Goal: Task Accomplishment & Management: Complete application form

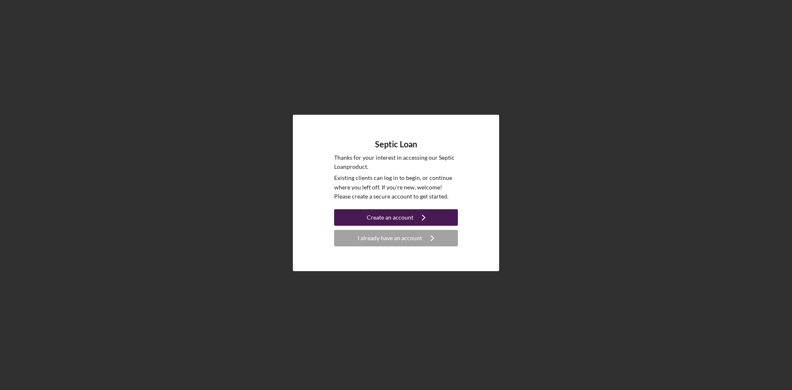
click at [374, 214] on div "Create an account" at bounding box center [390, 217] width 47 height 17
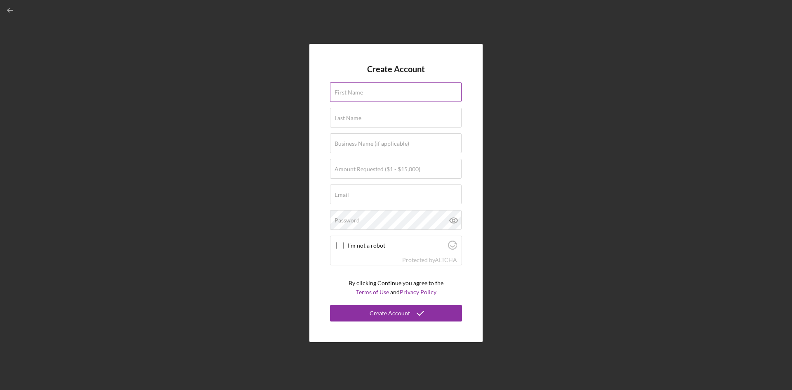
click at [360, 92] on label "First Name" at bounding box center [349, 92] width 28 height 7
click at [360, 92] on input "First Name" at bounding box center [396, 92] width 132 height 20
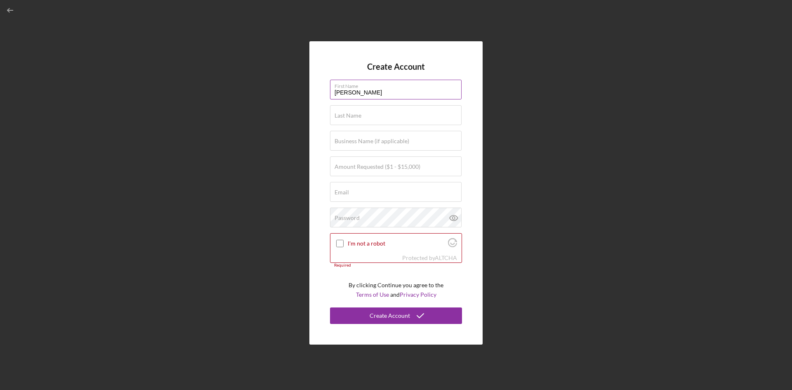
type input "[PERSON_NAME]"
type input "Jamka"
click at [376, 194] on input "Email" at bounding box center [396, 192] width 132 height 20
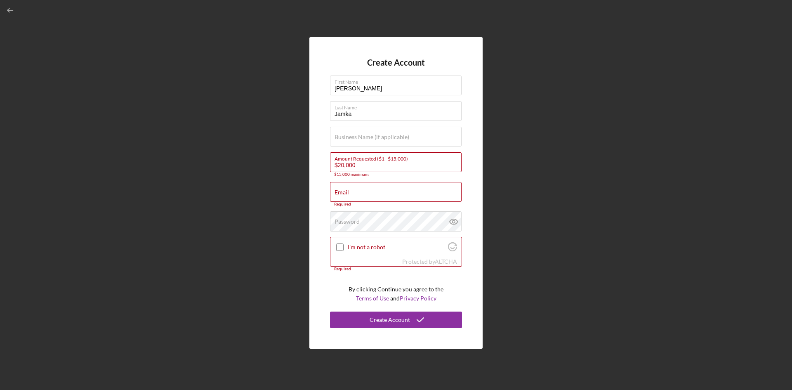
drag, startPoint x: 368, startPoint y: 169, endPoint x: 321, endPoint y: 164, distance: 47.3
click at [321, 164] on div "Create Account First Name [PERSON_NAME] Last Name [PERSON_NAME] Business Name (…" at bounding box center [396, 192] width 173 height 311
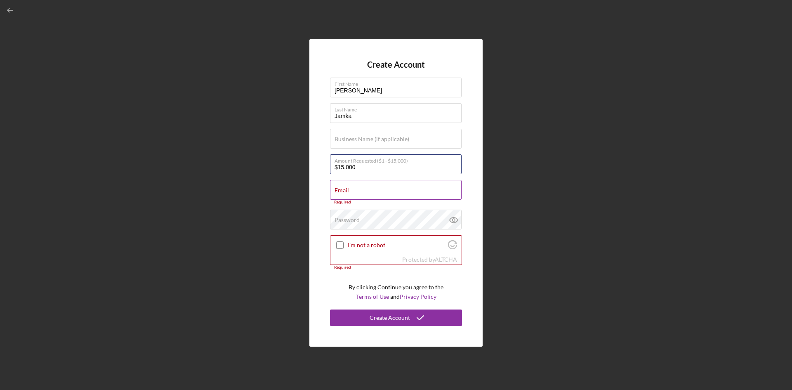
type input "$15,000"
click at [350, 195] on input "Email" at bounding box center [396, 190] width 132 height 20
type input "[EMAIL_ADDRESS][DOMAIN_NAME]"
click at [453, 217] on icon at bounding box center [453, 216] width 2 height 2
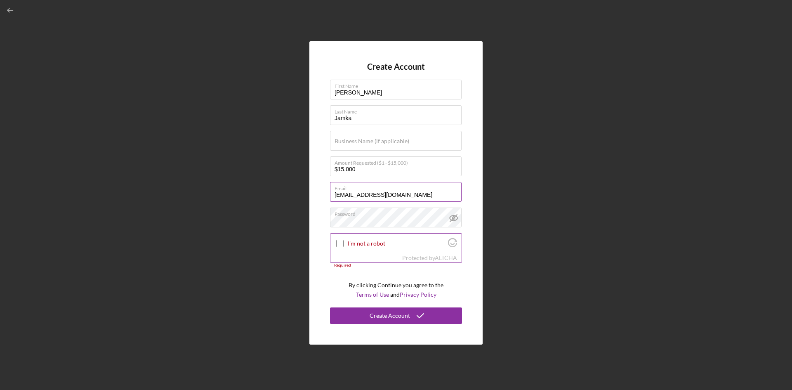
click at [341, 243] on input "I'm not a robot" at bounding box center [339, 243] width 7 height 7
checkbox input "true"
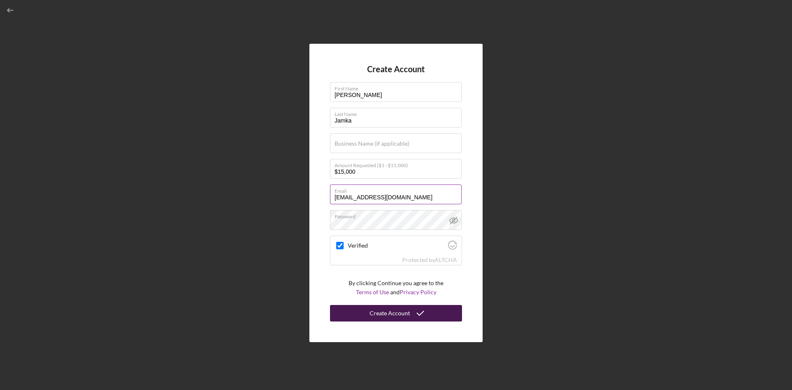
click at [376, 312] on div "Create Account" at bounding box center [390, 313] width 40 height 17
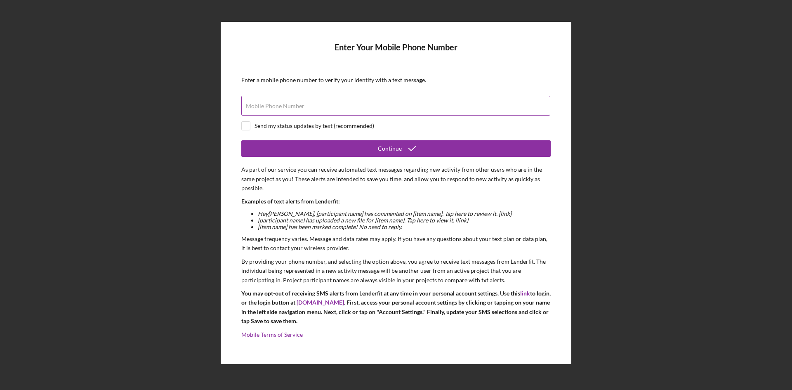
click at [282, 108] on label "Mobile Phone Number" at bounding box center [275, 106] width 59 height 7
click at [282, 108] on input "Mobile Phone Number" at bounding box center [395, 106] width 309 height 20
type input "[PHONE_NUMBER]"
click at [249, 126] on input "checkbox" at bounding box center [246, 126] width 8 height 8
checkbox input "true"
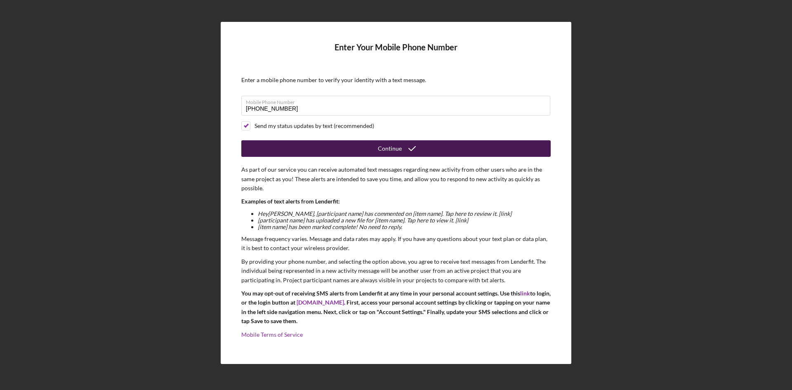
click at [366, 149] on button "Continue" at bounding box center [396, 148] width 310 height 17
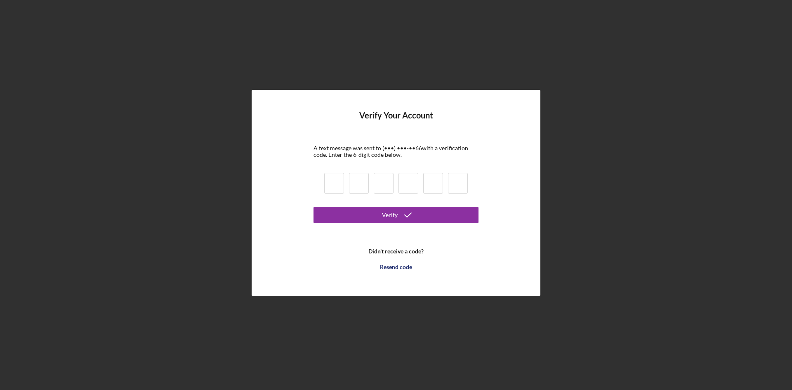
click at [332, 185] on input at bounding box center [334, 183] width 20 height 21
type input "2"
type input "7"
type input "5"
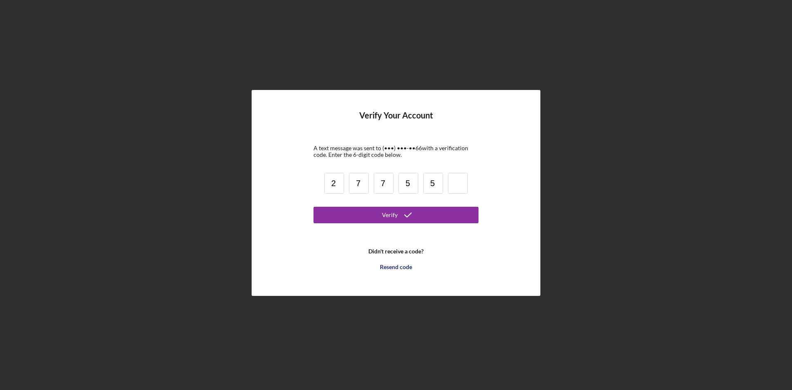
type input "5"
type input "6"
click at [369, 215] on button "Verify" at bounding box center [396, 215] width 165 height 17
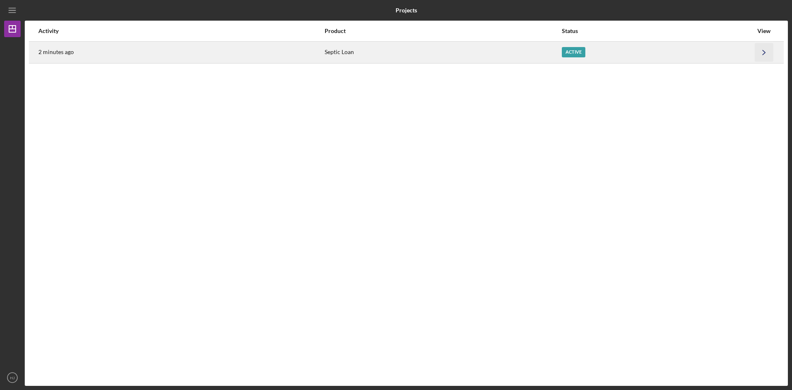
click at [761, 50] on icon "Icon/Navigate" at bounding box center [764, 52] width 19 height 19
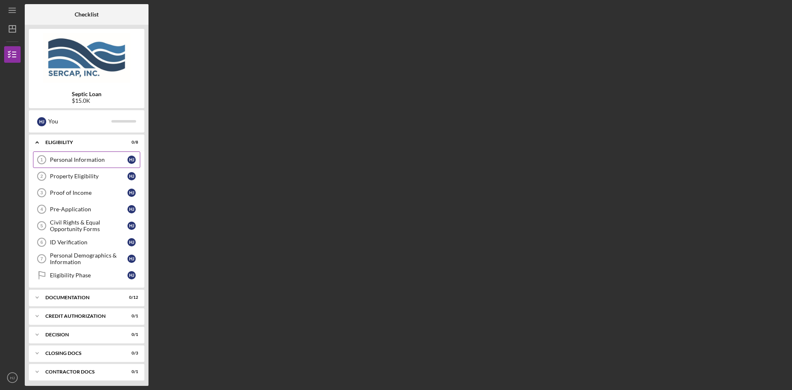
click at [84, 158] on div "Personal Information" at bounding box center [89, 159] width 78 height 7
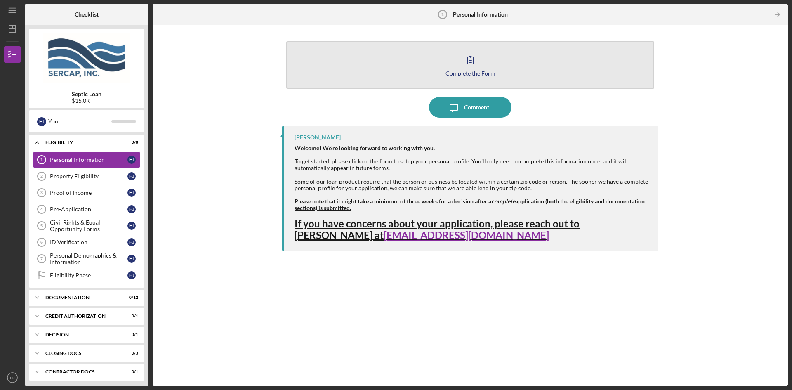
click at [467, 68] on icon "button" at bounding box center [470, 60] width 21 height 21
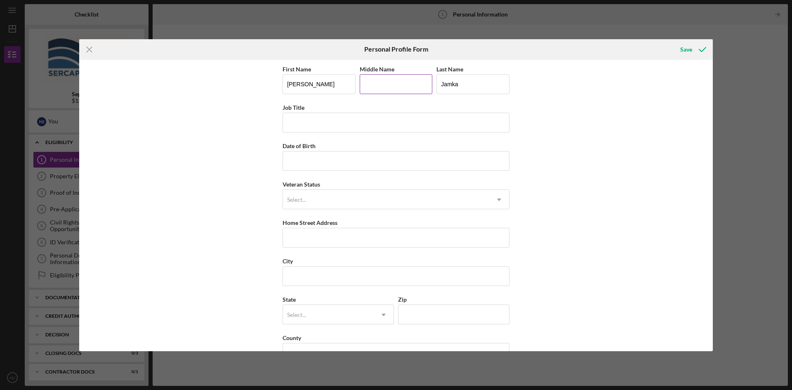
click at [379, 87] on input "Middle Name" at bounding box center [396, 84] width 73 height 20
type input "L"
click at [315, 163] on input "Date of Birth" at bounding box center [396, 161] width 227 height 20
type input "[DATE]"
click at [314, 200] on div "Select..." at bounding box center [386, 199] width 206 height 19
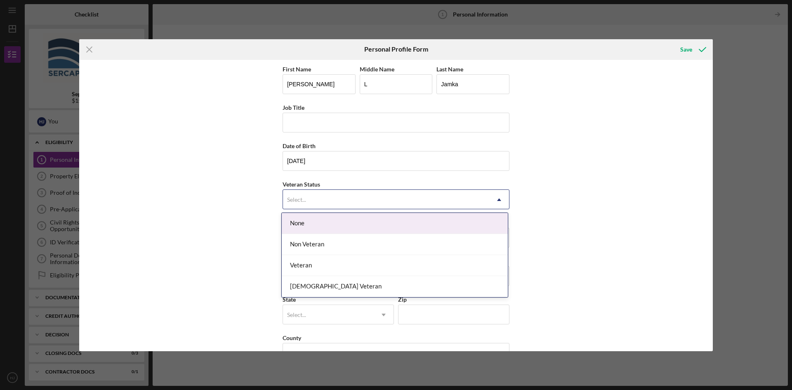
click at [319, 222] on div "None" at bounding box center [395, 223] width 226 height 21
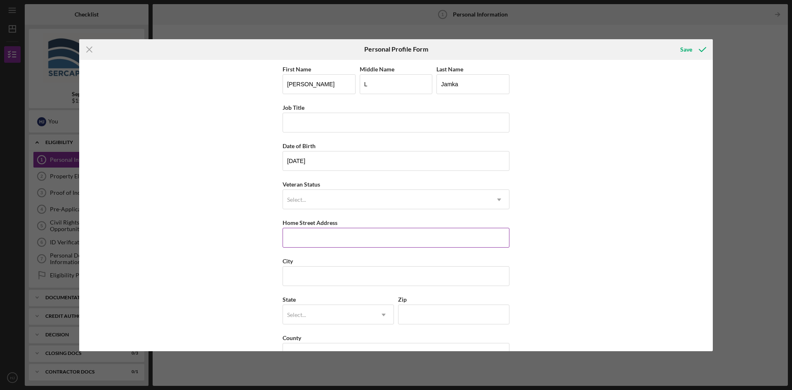
click at [313, 236] on input "Home Street Address" at bounding box center [396, 238] width 227 height 20
type input "[STREET_ADDRESS][PERSON_NAME]"
click at [326, 275] on input "City" at bounding box center [396, 276] width 227 height 20
type input "[GEOGRAPHIC_DATA]"
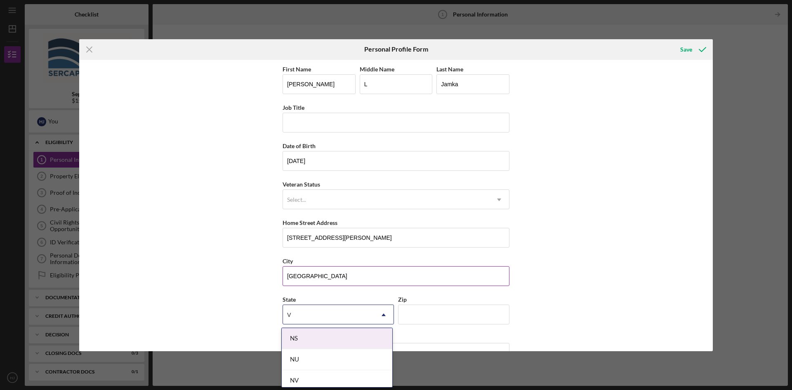
type input "VT"
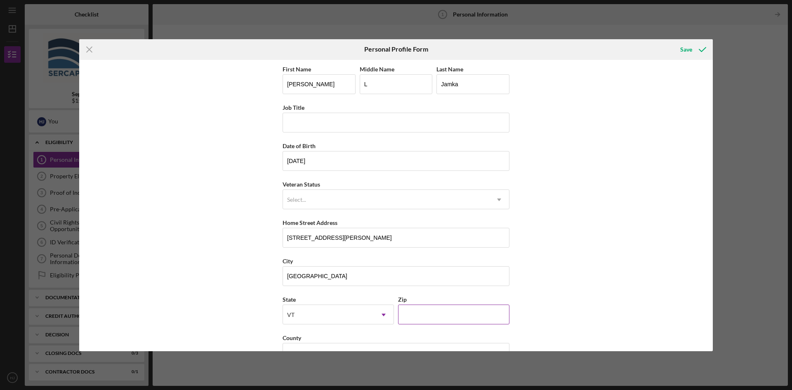
click at [433, 314] on input "Zip" at bounding box center [453, 315] width 111 height 20
drag, startPoint x: 319, startPoint y: 276, endPoint x: 281, endPoint y: 276, distance: 38.4
click at [281, 276] on div "First Name [PERSON_NAME] Middle Name L Last Name [PERSON_NAME] Job Title Date o…" at bounding box center [396, 205] width 634 height 291
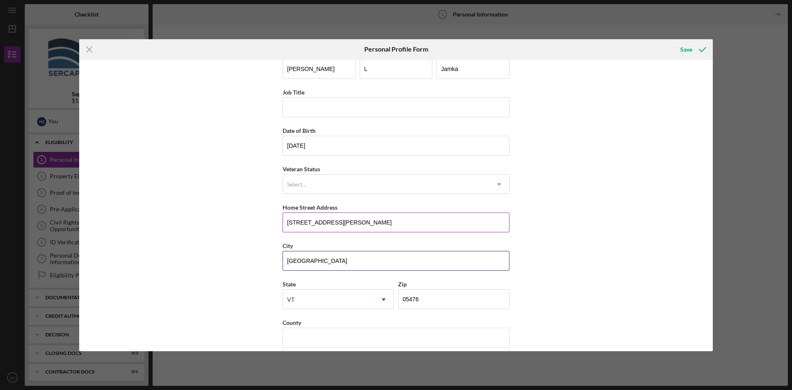
scroll to position [24, 0]
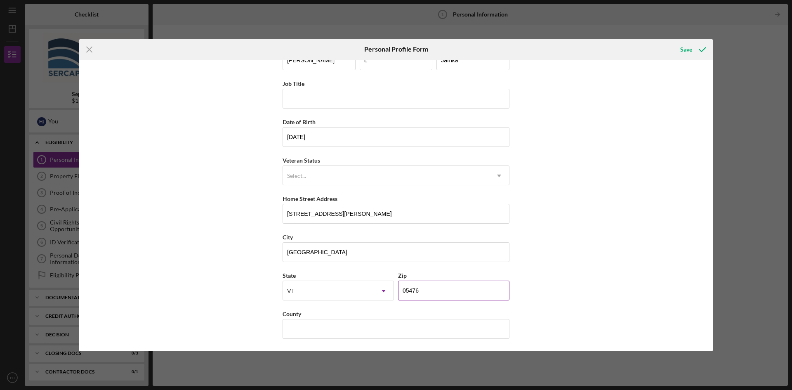
click at [419, 293] on input "05476" at bounding box center [453, 291] width 111 height 20
type input "05447"
click at [307, 330] on input "County" at bounding box center [396, 329] width 227 height 20
type input "Franklin"
click at [686, 49] on div "Save" at bounding box center [687, 49] width 12 height 17
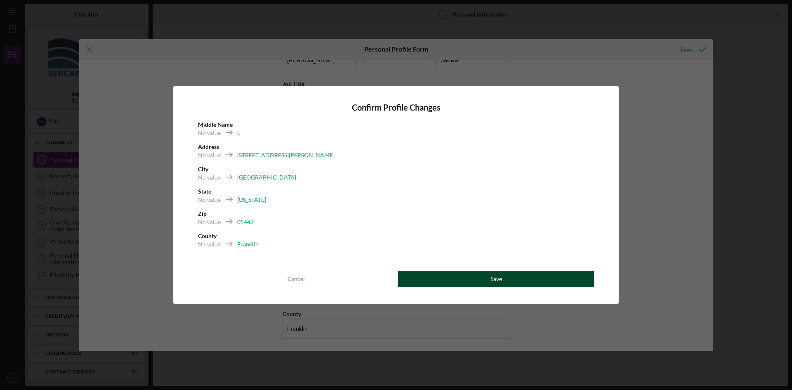
click at [471, 272] on button "Save" at bounding box center [496, 279] width 196 height 17
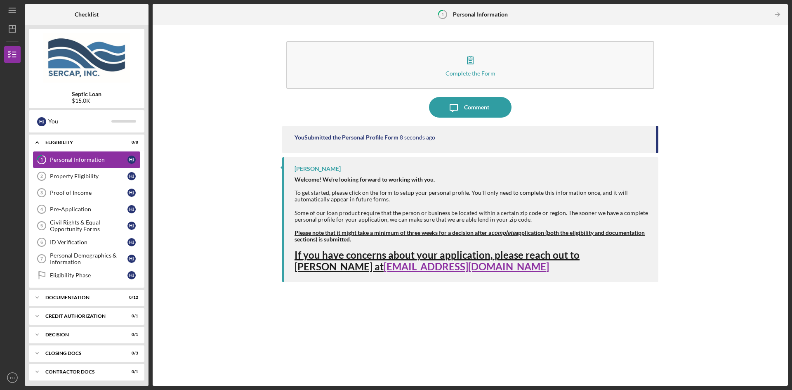
click at [71, 159] on div "Personal Information" at bounding box center [89, 159] width 78 height 7
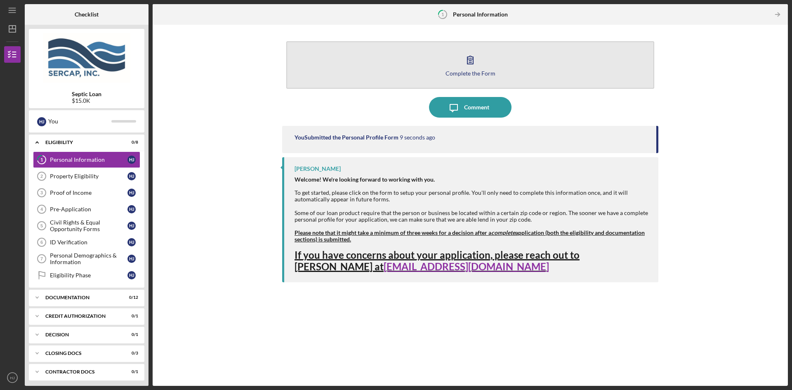
click at [444, 69] on button "Complete the Form Form" at bounding box center [470, 64] width 368 height 47
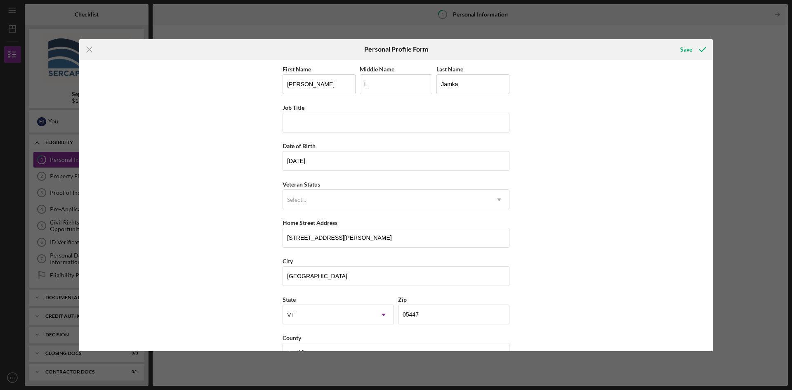
scroll to position [24, 0]
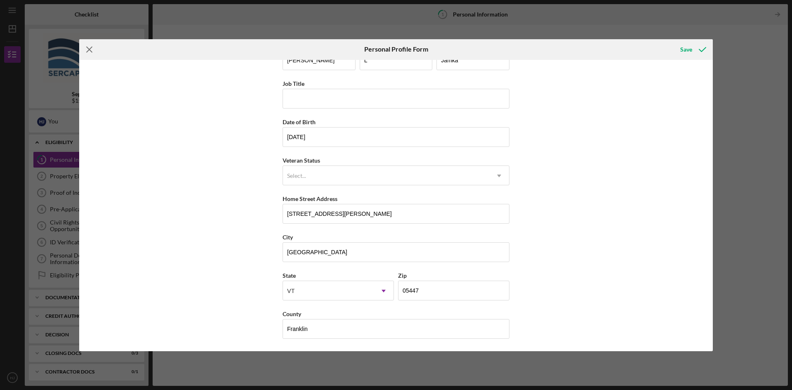
click at [92, 50] on icon "Icon/Menu Close" at bounding box center [89, 49] width 21 height 21
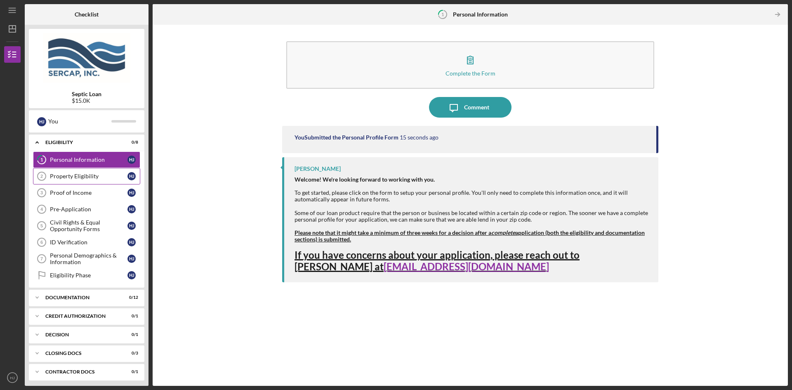
click at [57, 175] on div "Property Eligibility" at bounding box center [89, 176] width 78 height 7
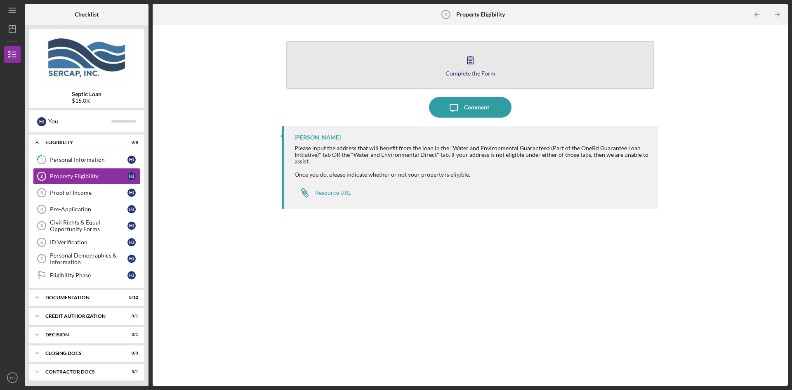
click at [471, 58] on icon "button" at bounding box center [470, 60] width 21 height 21
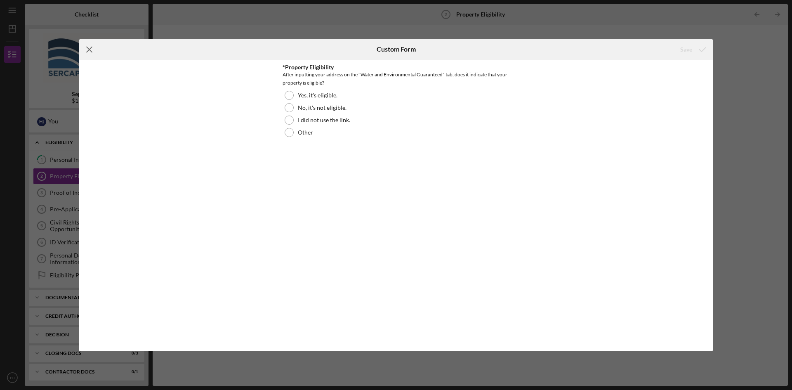
click at [90, 48] on icon "Icon/Menu Close" at bounding box center [89, 49] width 21 height 21
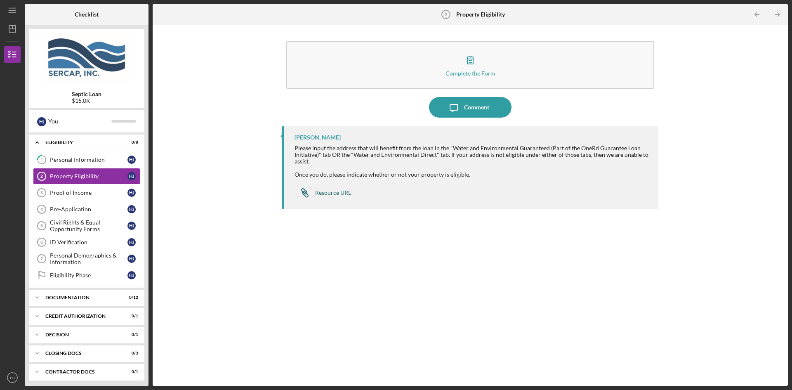
click at [335, 192] on div "Resource URL" at bounding box center [333, 192] width 36 height 7
click at [65, 173] on div "Property Eligibility" at bounding box center [89, 176] width 78 height 7
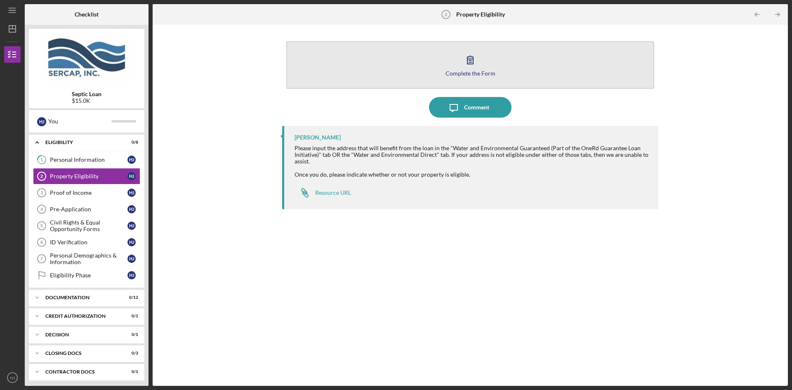
click at [470, 70] on div "Complete the Form" at bounding box center [471, 73] width 50 height 6
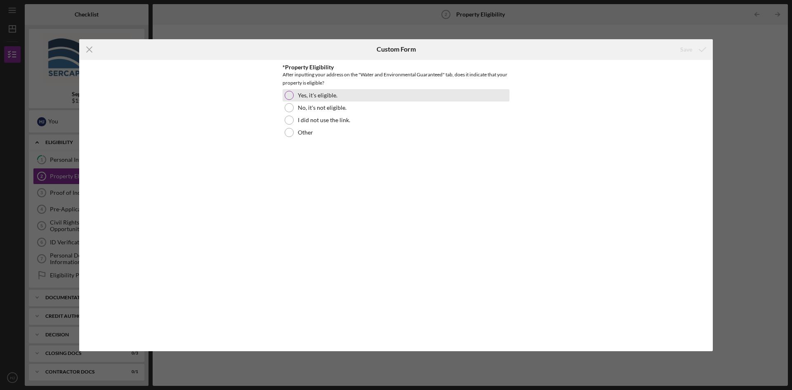
click at [288, 94] on div at bounding box center [289, 95] width 9 height 9
click at [686, 47] on div "Save" at bounding box center [687, 49] width 12 height 17
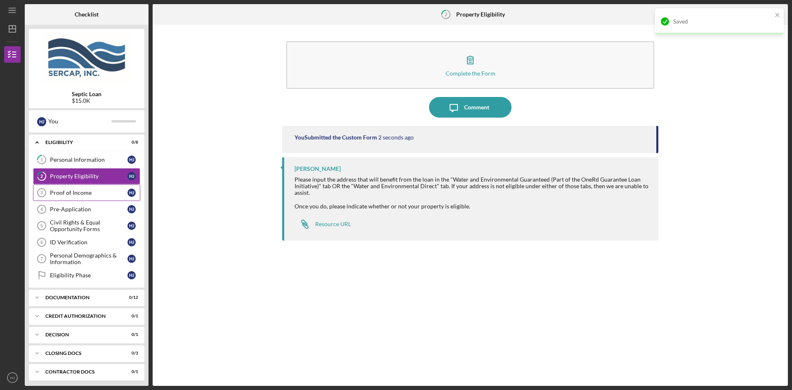
click at [78, 191] on div "Proof of Income" at bounding box center [89, 192] width 78 height 7
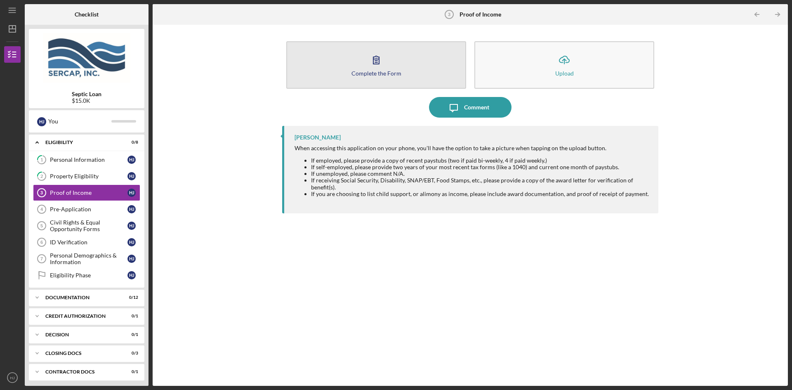
click at [378, 65] on icon "button" at bounding box center [376, 60] width 21 height 21
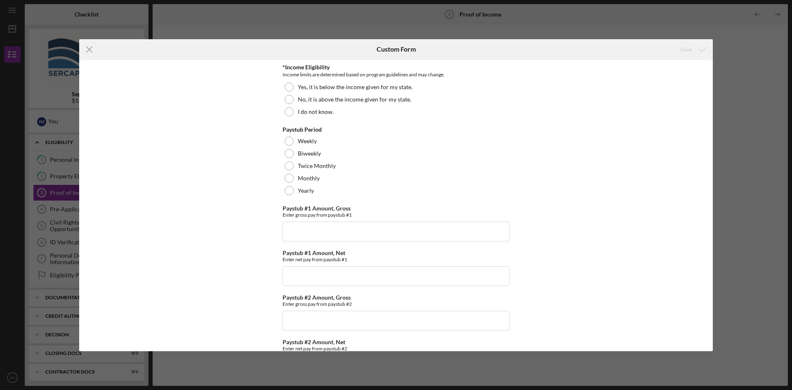
click at [90, 50] on line at bounding box center [89, 49] width 5 height 5
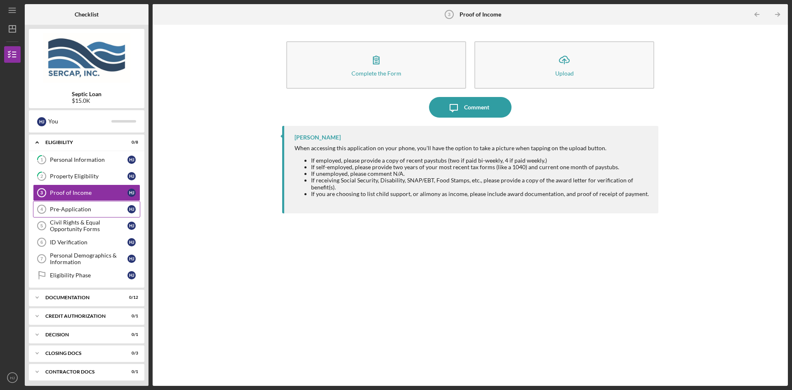
click at [102, 208] on div "Pre-Application" at bounding box center [89, 209] width 78 height 7
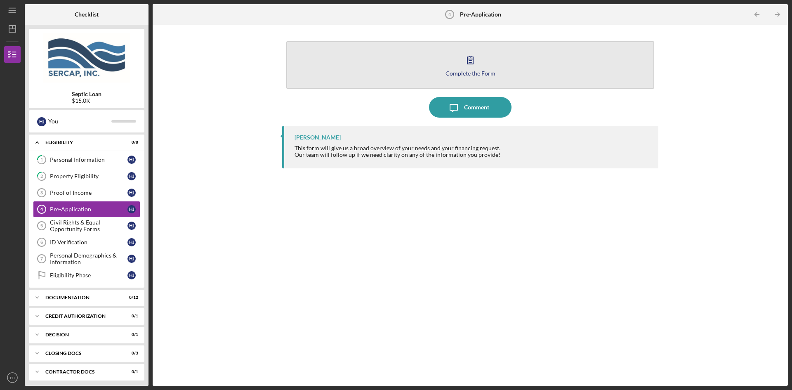
click at [468, 70] on div "Complete the Form" at bounding box center [471, 73] width 50 height 6
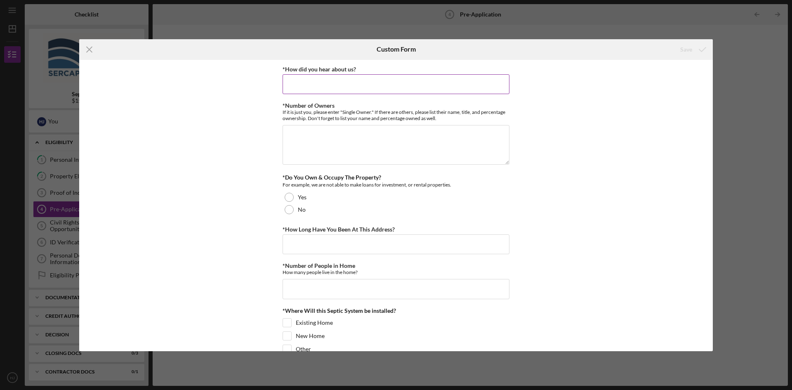
click at [368, 88] on input "*How did you hear about us?" at bounding box center [396, 84] width 227 height 20
type input "web search"
click at [316, 132] on textarea "*Number of Owners" at bounding box center [396, 145] width 227 height 40
type textarea "2"
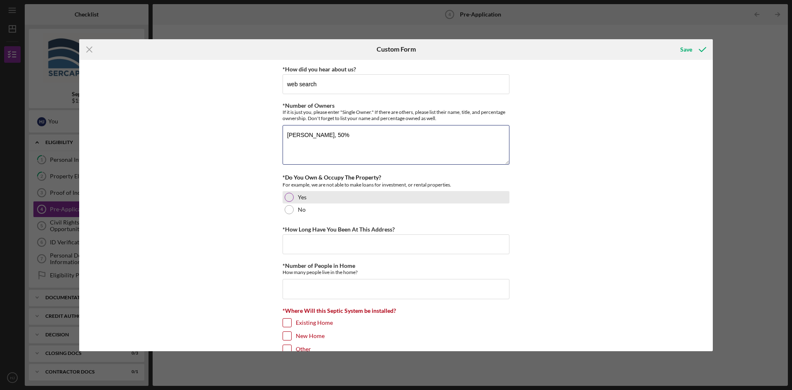
type textarea "[PERSON_NAME], 50%"
click at [290, 194] on div at bounding box center [289, 197] width 9 height 9
click at [300, 244] on input "*How Long Have You Been At This Address?" at bounding box center [396, 244] width 227 height 20
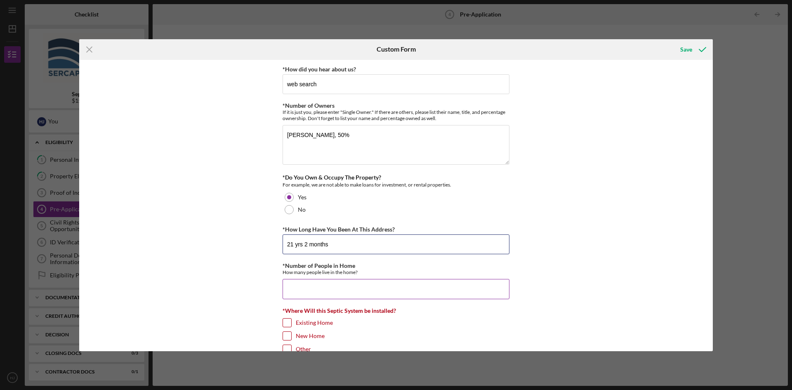
type input "21 yrs 2 months"
click at [305, 289] on input "*Number of People in Home" at bounding box center [396, 289] width 227 height 20
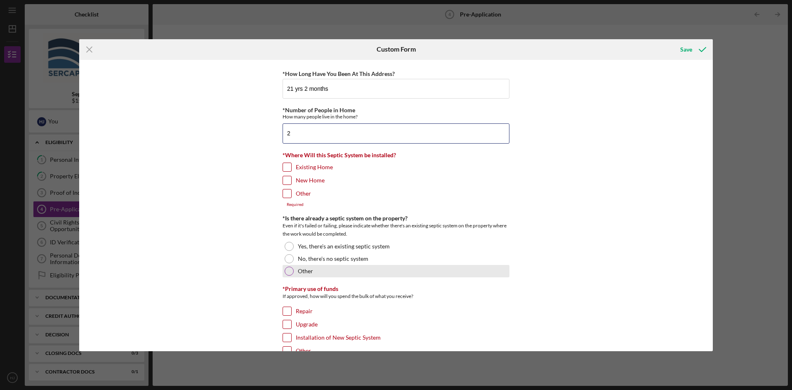
scroll to position [165, 0]
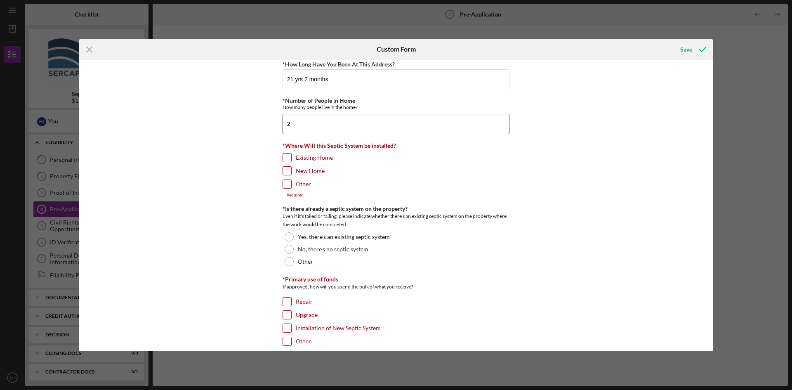
type input "2"
click at [288, 156] on input "Existing Home" at bounding box center [287, 158] width 8 height 8
checkbox input "true"
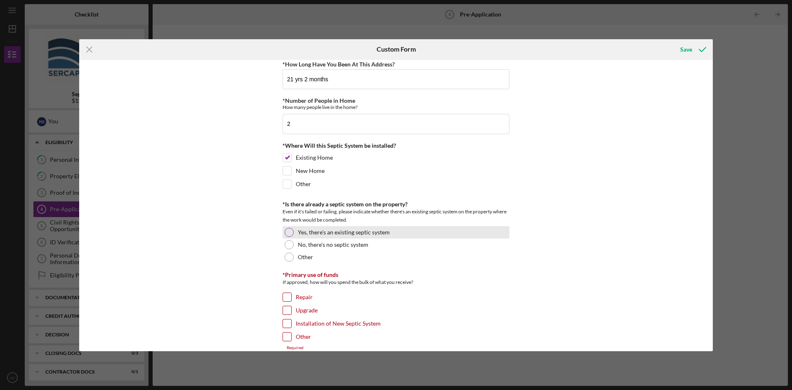
click at [286, 232] on div at bounding box center [289, 232] width 9 height 9
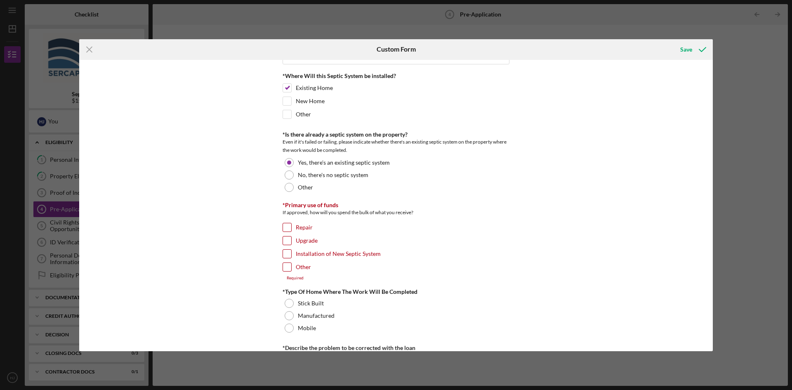
scroll to position [248, 0]
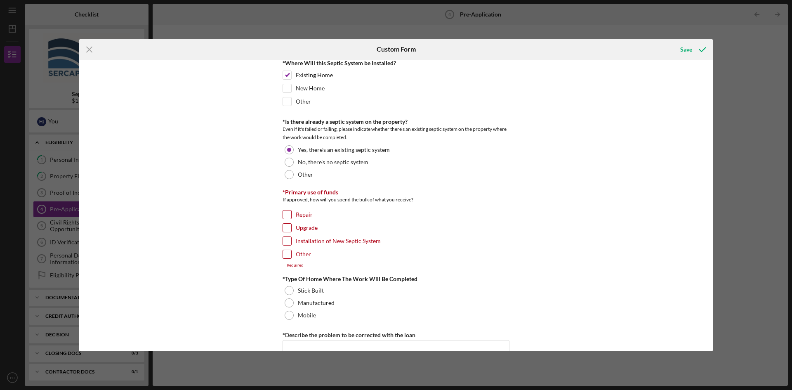
click at [285, 241] on input "Installation of New Septic System" at bounding box center [287, 241] width 8 height 8
checkbox input "true"
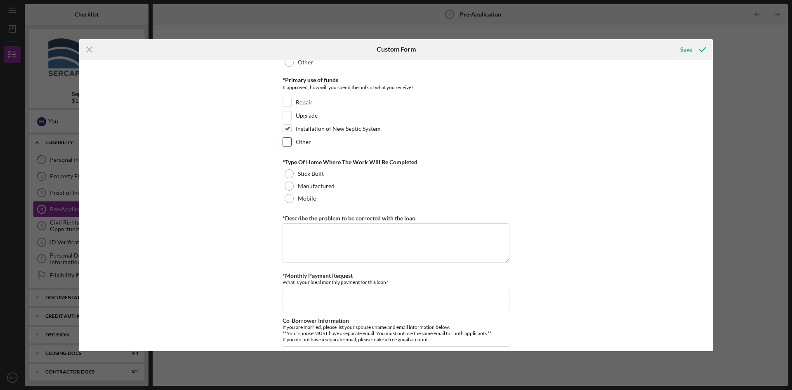
scroll to position [371, 0]
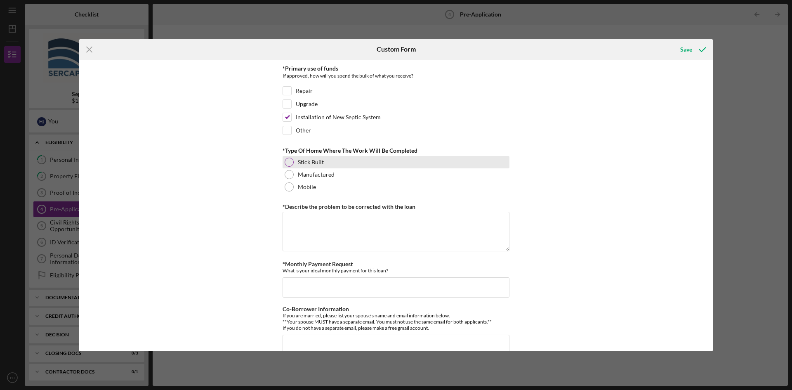
click at [288, 159] on div at bounding box center [289, 162] width 9 height 9
click at [305, 220] on textarea "*Describe the problem to be corrected with the loan" at bounding box center [396, 232] width 227 height 40
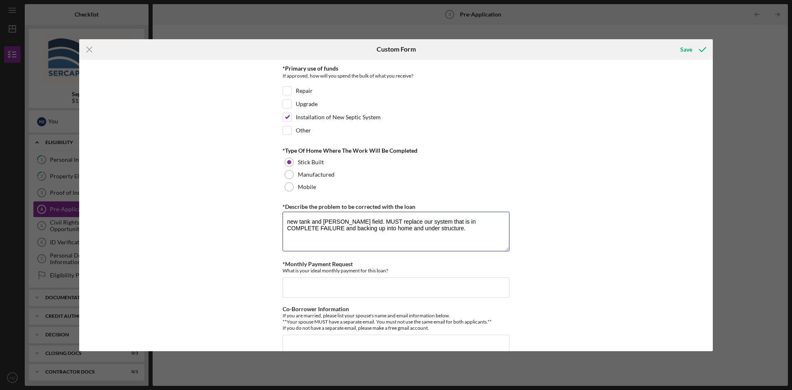
type textarea "new tank and [PERSON_NAME] field. MUST replace our system that is in COMPLETE F…"
click at [309, 283] on input "*Monthly Payment Request" at bounding box center [396, 287] width 227 height 20
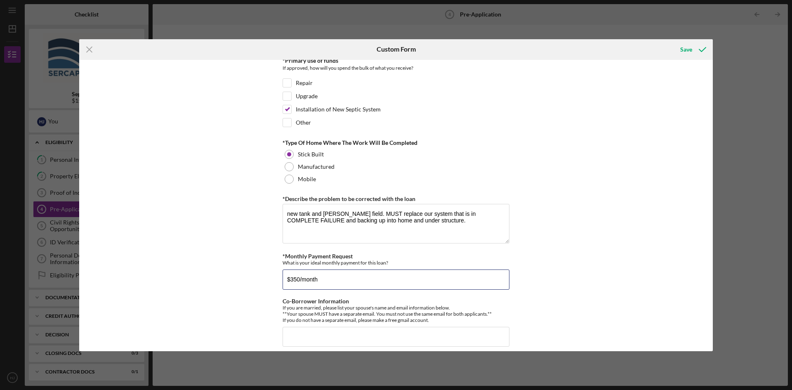
scroll to position [387, 0]
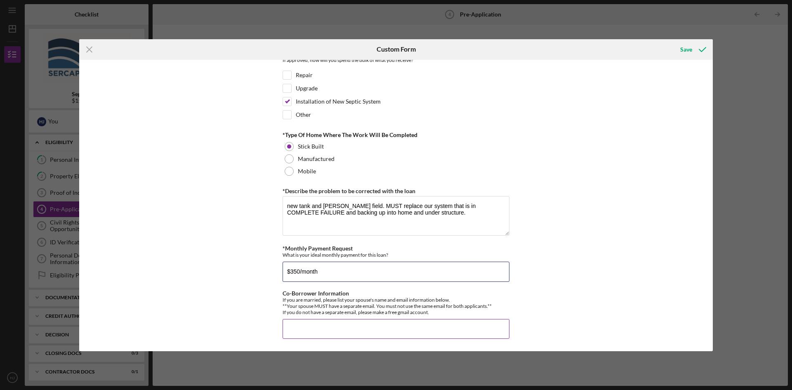
type input "$350/month"
click at [316, 327] on input "Co-Borrower Information" at bounding box center [396, 329] width 227 height 20
type input "[PERSON_NAME], [EMAIL_ADDRESS][DOMAIN_NAME]"
click at [686, 50] on div "Save" at bounding box center [687, 49] width 12 height 17
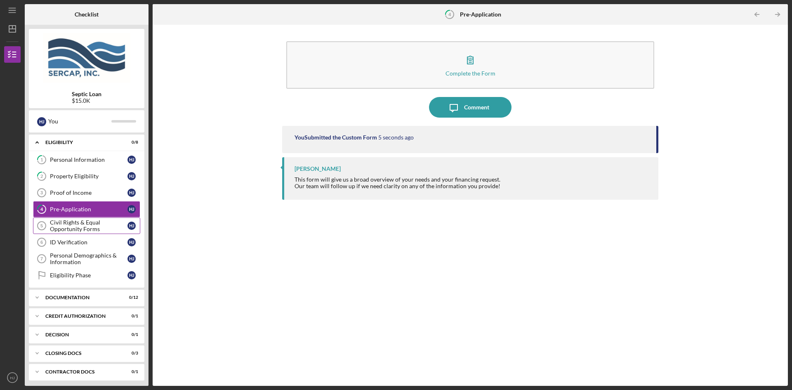
click at [69, 226] on div "Civil Rights & Equal Opportunity Forms" at bounding box center [89, 225] width 78 height 13
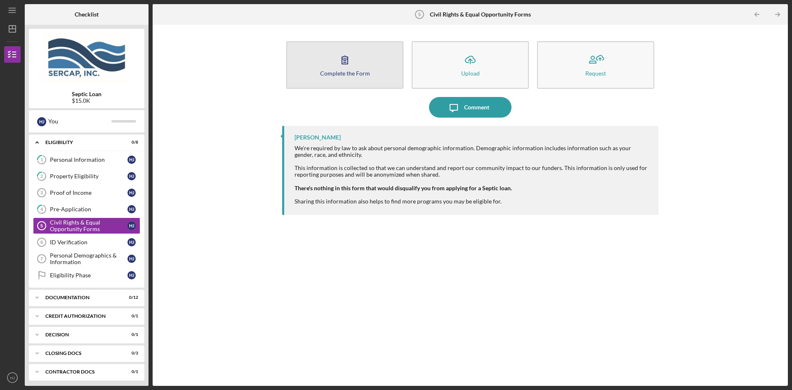
click at [317, 69] on button "Complete the Form Form" at bounding box center [344, 64] width 117 height 47
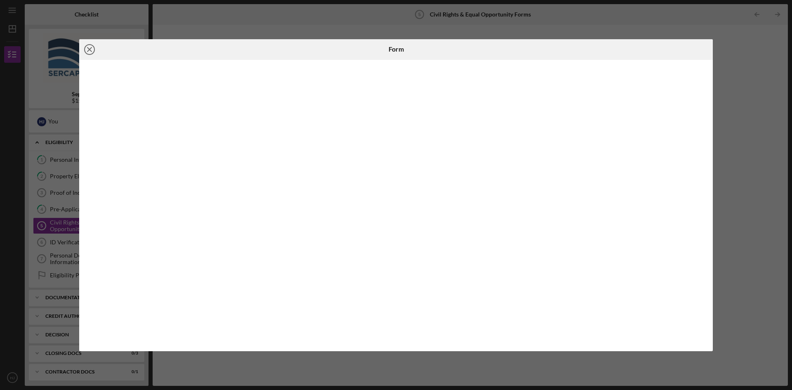
click at [89, 50] on line at bounding box center [89, 49] width 4 height 4
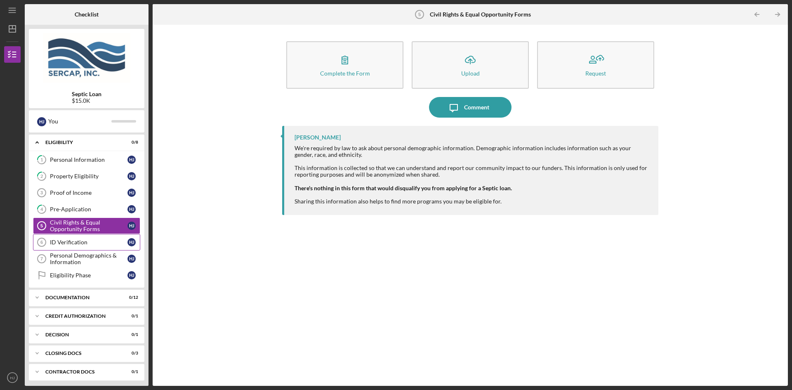
click at [97, 241] on div "ID Verification" at bounding box center [89, 242] width 78 height 7
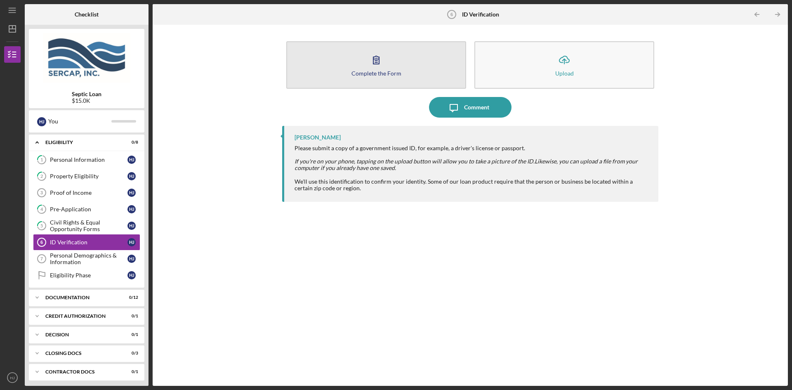
click at [392, 71] on div "Complete the Form" at bounding box center [377, 73] width 50 height 6
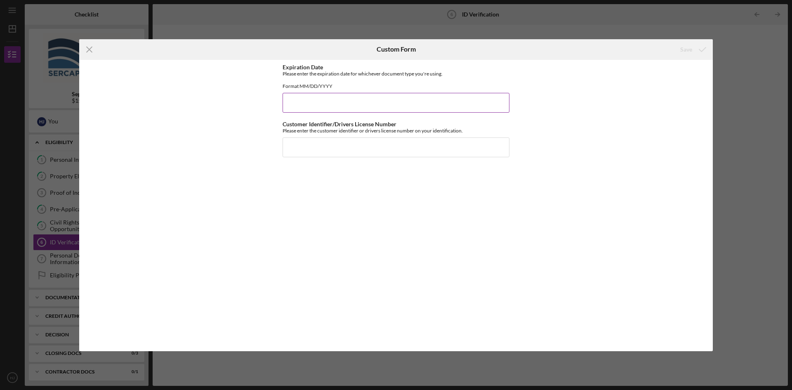
click at [313, 112] on input "Expiration Date" at bounding box center [396, 103] width 227 height 20
type input "[DATE]"
click at [323, 155] on input "Customer Identifier/Drivers License Number" at bounding box center [396, 147] width 227 height 20
type input "[DRIVERS_LICENSE_NUMBER]/Driver's License"
click at [692, 46] on div "Save" at bounding box center [687, 49] width 12 height 17
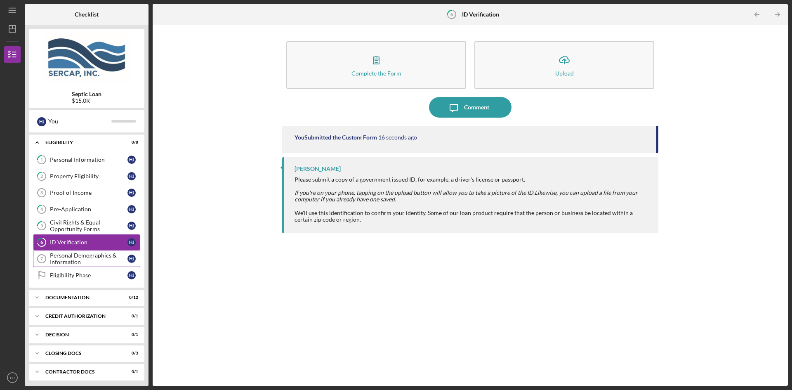
click at [84, 260] on div "Personal Demographics & Information" at bounding box center [89, 258] width 78 height 13
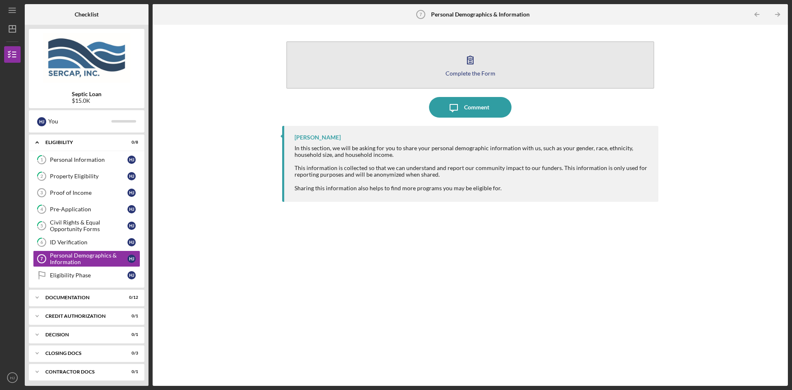
click at [448, 74] on div "Complete the Form" at bounding box center [471, 73] width 50 height 6
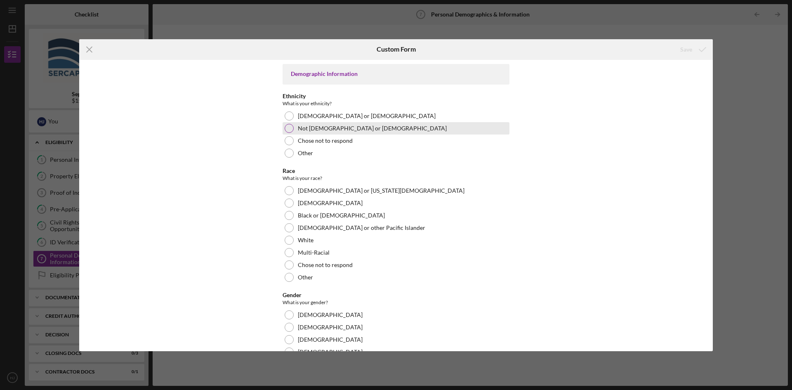
click at [286, 127] on div at bounding box center [289, 128] width 9 height 9
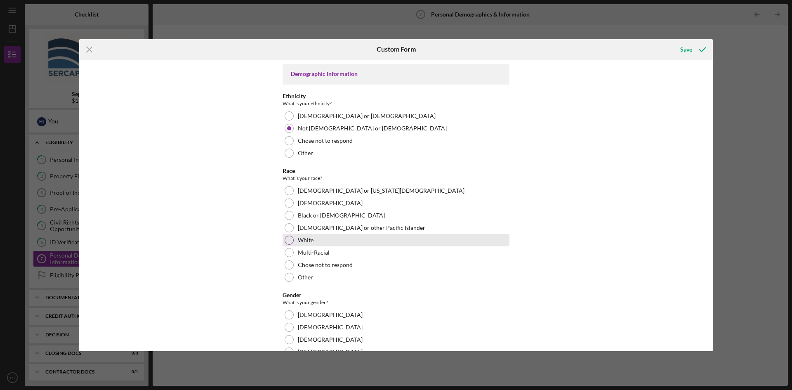
click at [289, 240] on div at bounding box center [289, 240] width 9 height 9
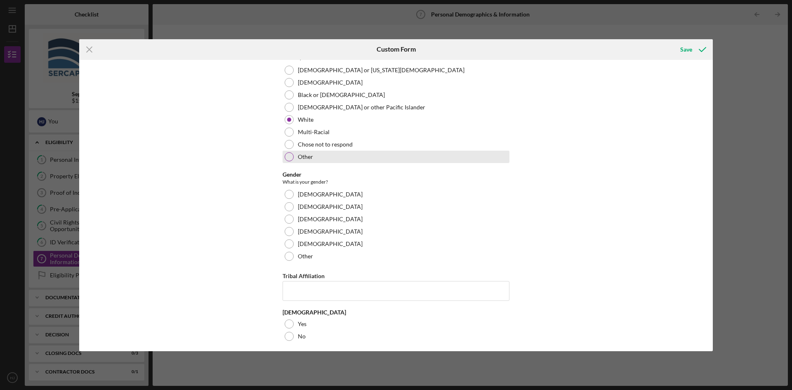
scroll to position [124, 0]
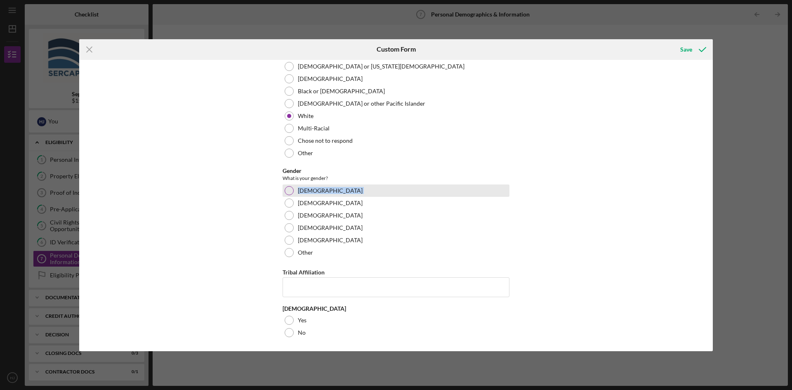
drag, startPoint x: 287, startPoint y: 203, endPoint x: 287, endPoint y: 187, distance: 15.3
click at [287, 187] on div "Gender What is your gender? [DEMOGRAPHIC_DATA] [DEMOGRAPHIC_DATA] [DEMOGRAPHIC_…" at bounding box center [396, 213] width 227 height 91
click at [287, 187] on div at bounding box center [289, 190] width 9 height 9
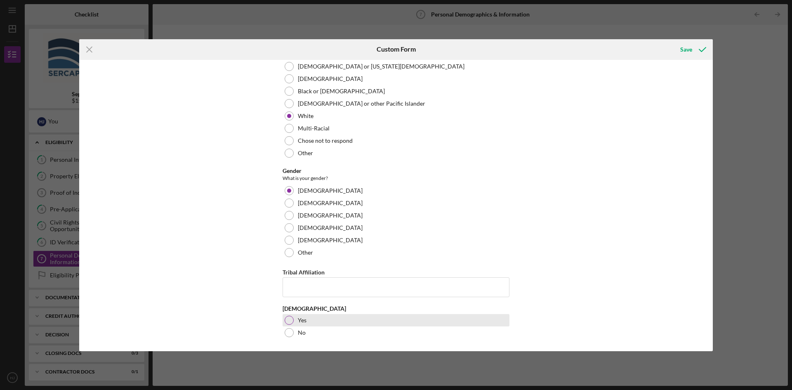
click at [290, 319] on div at bounding box center [289, 320] width 9 height 9
click at [686, 48] on div "Save" at bounding box center [687, 49] width 12 height 17
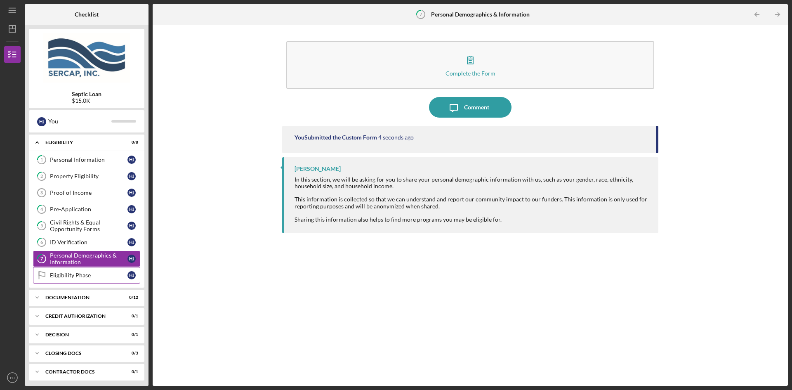
click at [89, 272] on div "Eligibility Phase" at bounding box center [89, 275] width 78 height 7
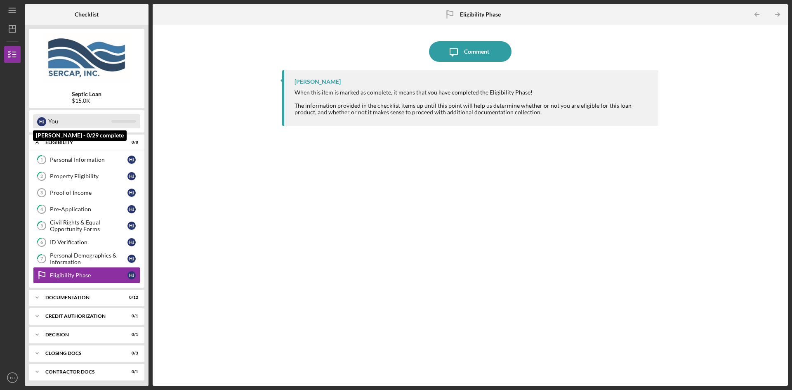
click at [115, 123] on div "H J You" at bounding box center [86, 121] width 107 height 14
click at [36, 298] on icon "Icon/Expander" at bounding box center [37, 297] width 17 height 17
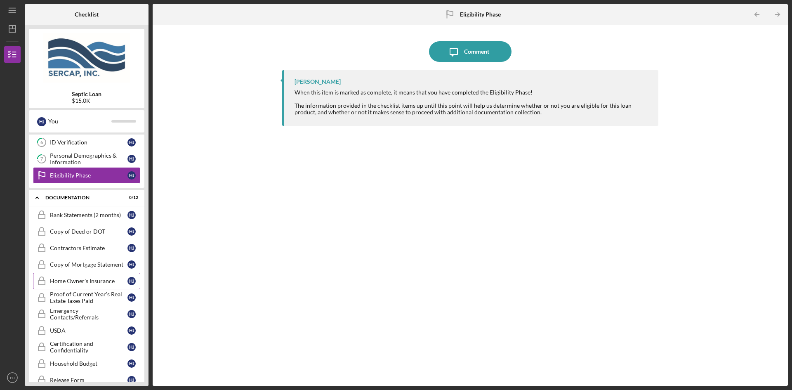
scroll to position [124, 0]
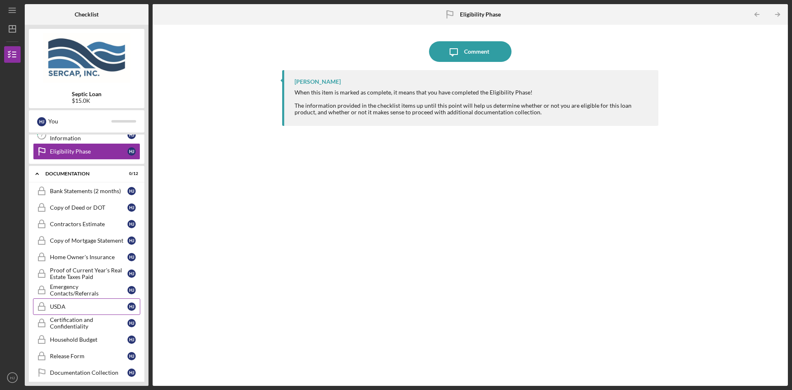
click at [63, 304] on div "USDA" at bounding box center [89, 306] width 78 height 7
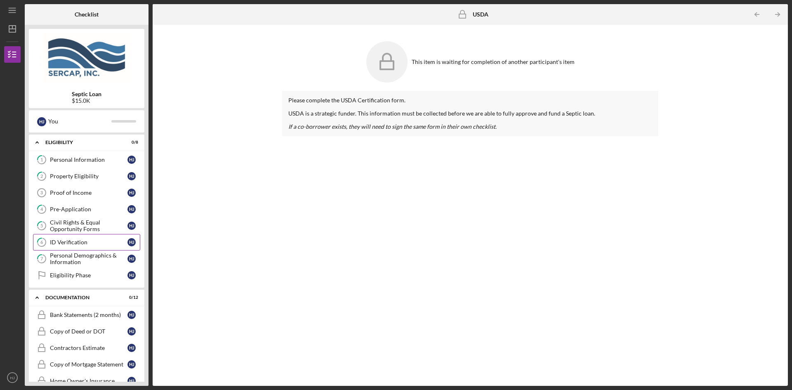
click at [71, 247] on link "6 ID Verification H J" at bounding box center [86, 242] width 107 height 17
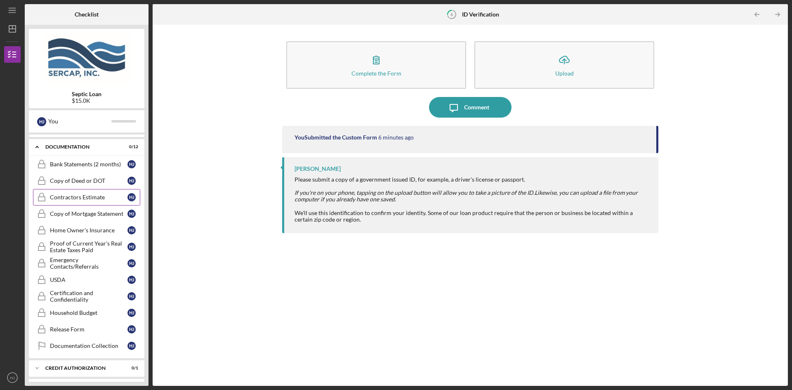
scroll to position [165, 0]
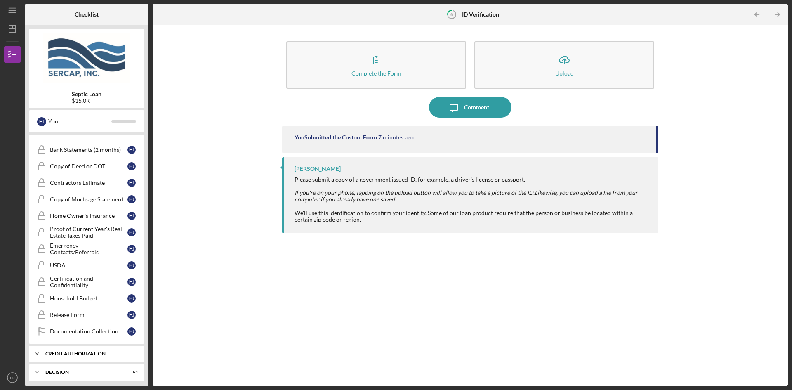
click at [120, 352] on div "CREDIT AUTHORIZATION" at bounding box center [89, 353] width 89 height 5
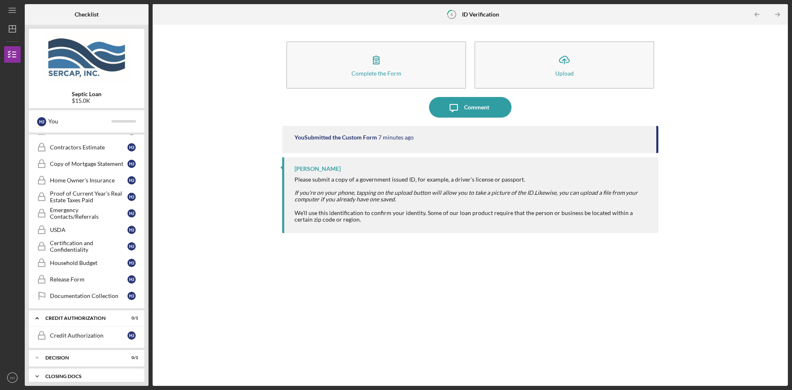
scroll to position [245, 0]
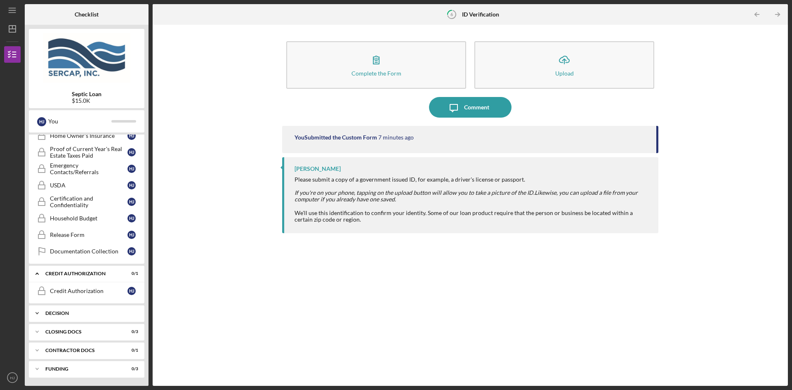
click at [80, 313] on div "Decision" at bounding box center [89, 313] width 89 height 5
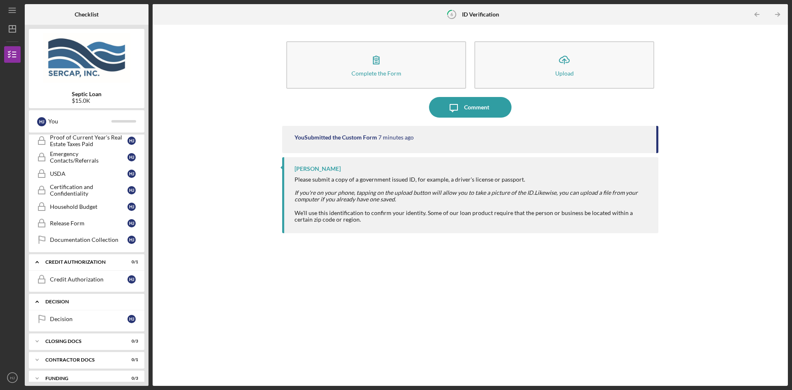
scroll to position [266, 0]
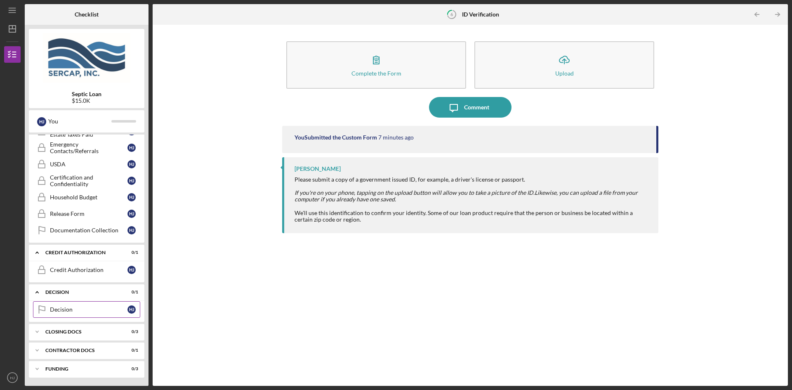
click at [71, 308] on div "Decision" at bounding box center [89, 309] width 78 height 7
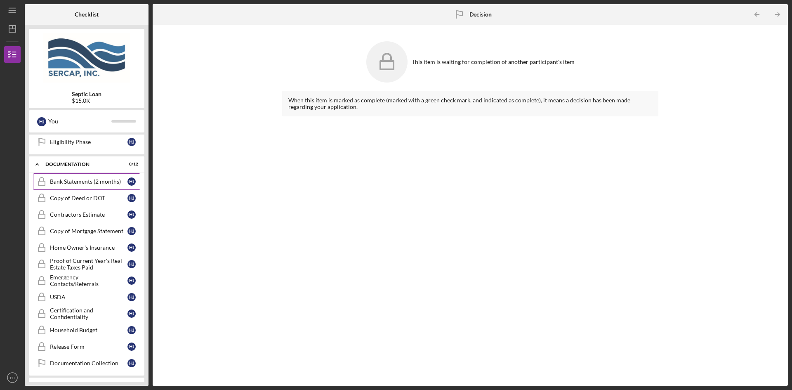
scroll to position [206, 0]
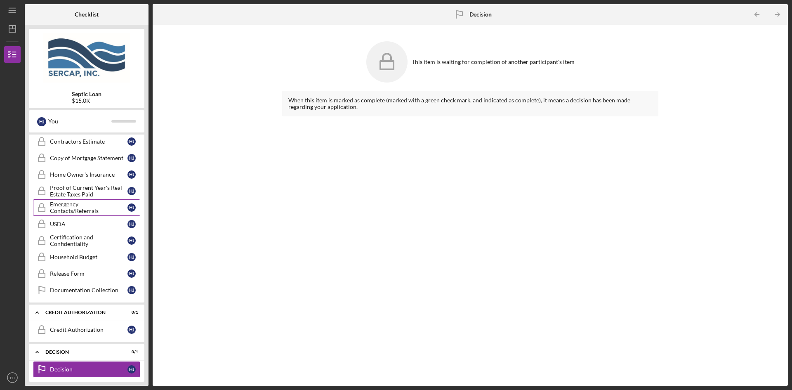
click at [67, 208] on div "Emergency Contacts/Referrals" at bounding box center [89, 207] width 78 height 13
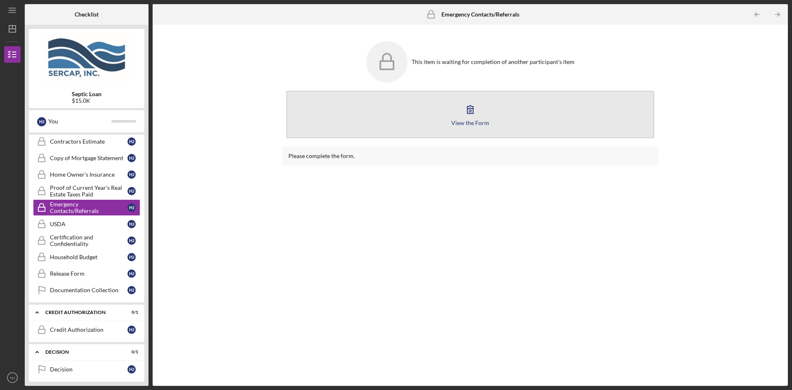
click at [468, 123] on div "View the Form" at bounding box center [471, 123] width 38 height 6
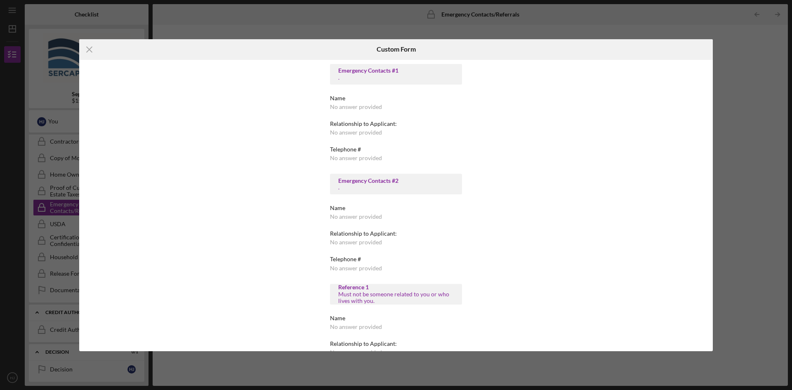
click at [342, 108] on div "No answer provided" at bounding box center [356, 107] width 52 height 7
click at [358, 68] on div "Emergency Contacts #1" at bounding box center [396, 70] width 116 height 7
click at [86, 49] on icon "Icon/Menu Close" at bounding box center [89, 49] width 21 height 21
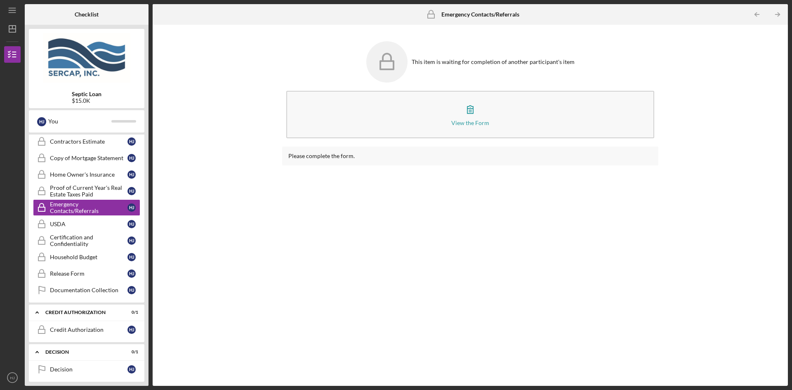
click at [308, 158] on div "Please complete the form." at bounding box center [470, 156] width 364 height 7
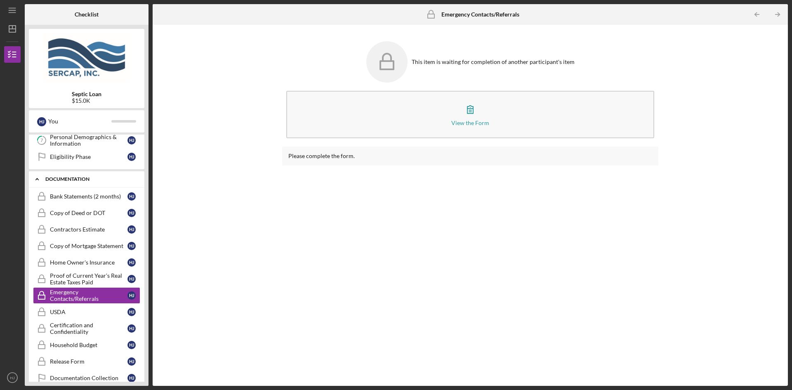
scroll to position [124, 0]
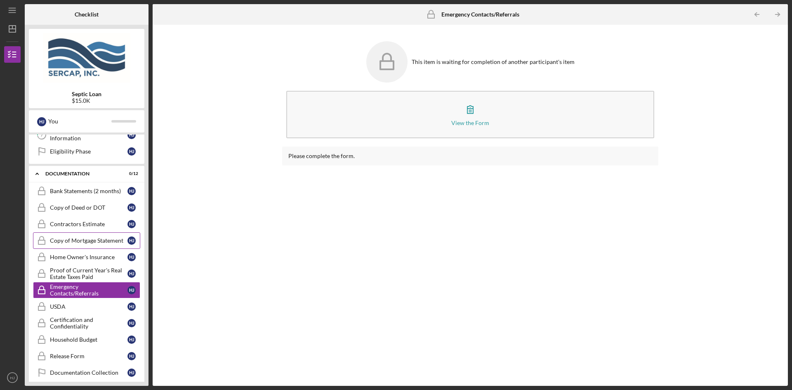
click at [78, 238] on div "Copy of Mortgage Statement" at bounding box center [89, 240] width 78 height 7
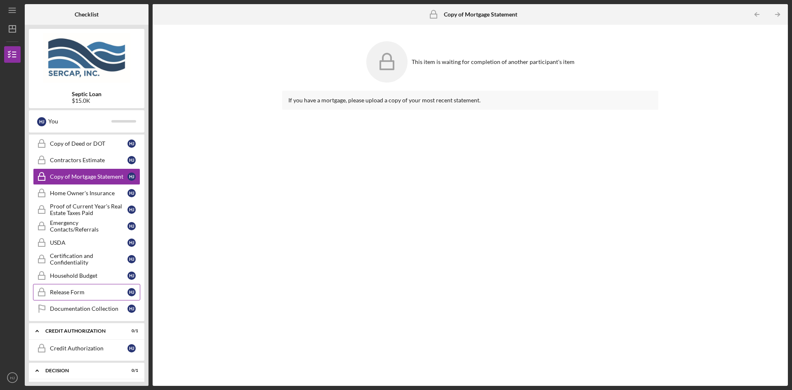
scroll to position [206, 0]
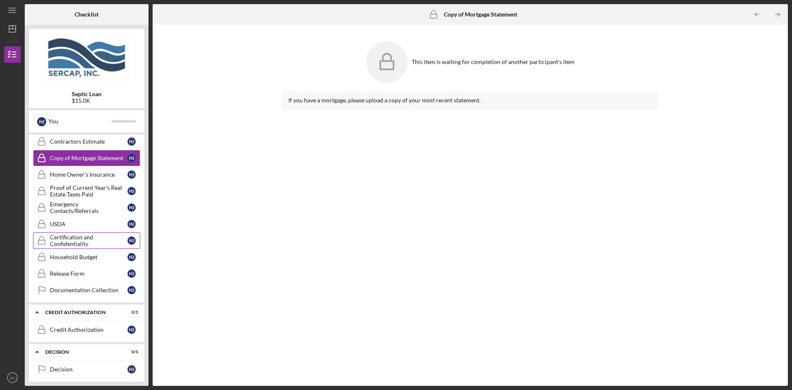
click at [78, 243] on div "Certification and Confidentiality" at bounding box center [89, 240] width 78 height 13
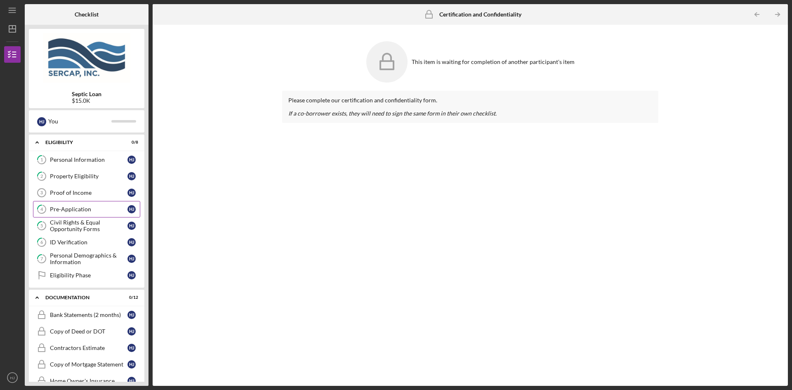
click at [68, 207] on div "Pre-Application" at bounding box center [89, 209] width 78 height 7
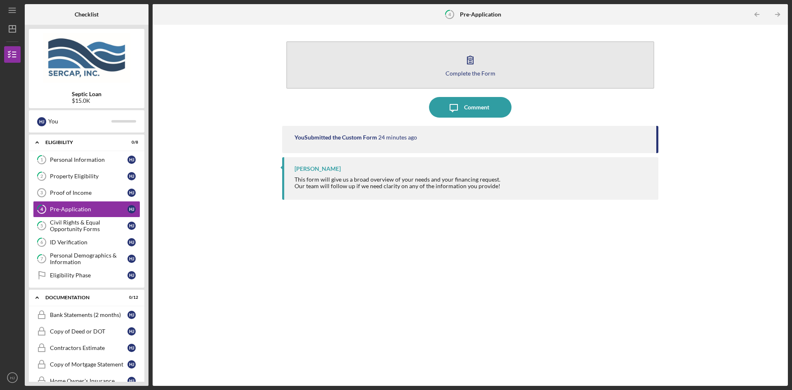
click at [471, 68] on icon "button" at bounding box center [470, 60] width 21 height 21
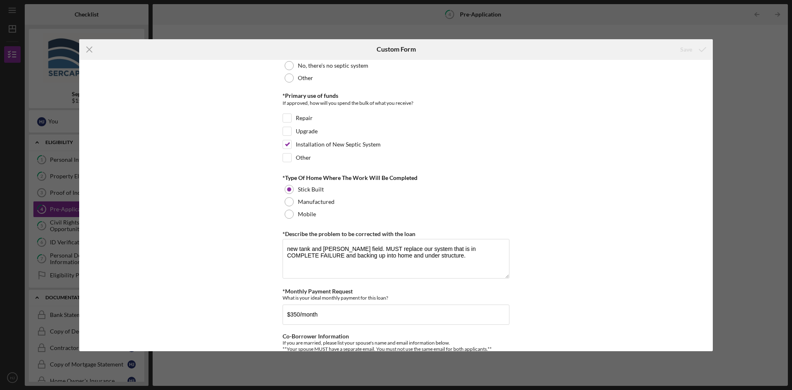
scroll to position [387, 0]
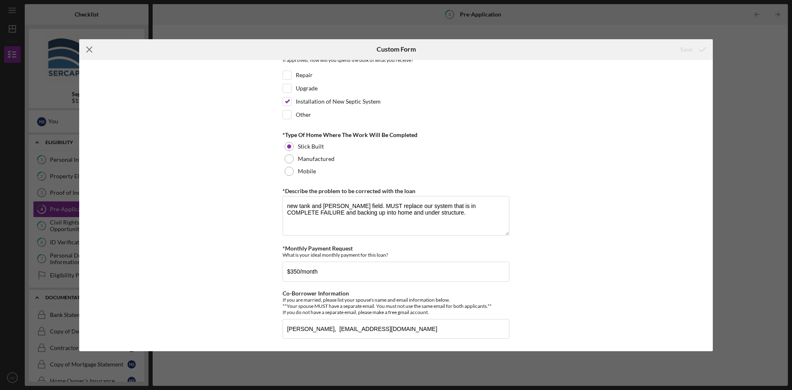
click at [90, 52] on icon "Icon/Menu Close" at bounding box center [89, 49] width 21 height 21
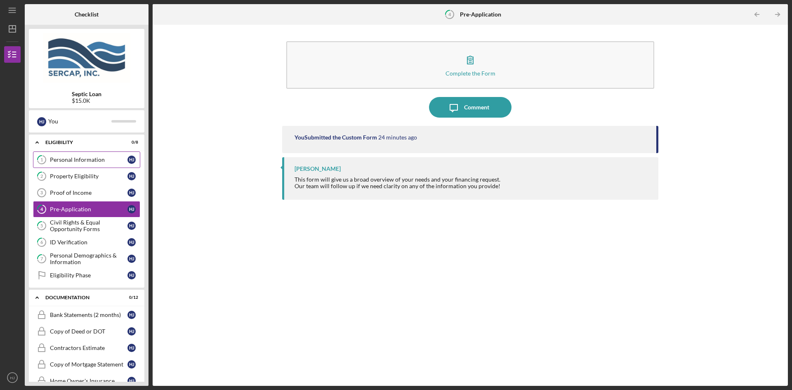
click at [60, 161] on div "Personal Information" at bounding box center [89, 159] width 78 height 7
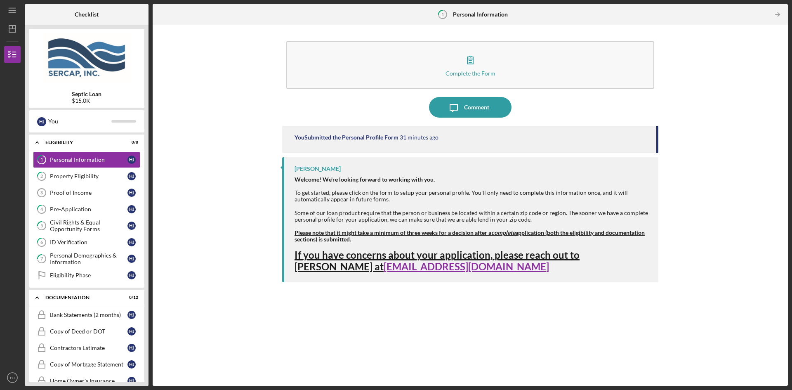
click at [76, 72] on img at bounding box center [87, 58] width 116 height 50
click at [50, 121] on div "You" at bounding box center [79, 121] width 63 height 14
drag, startPoint x: 38, startPoint y: 119, endPoint x: 39, endPoint y: 115, distance: 4.7
click at [39, 118] on div "H J" at bounding box center [41, 121] width 9 height 9
click at [13, 31] on icon "Icon/Dashboard" at bounding box center [12, 29] width 21 height 21
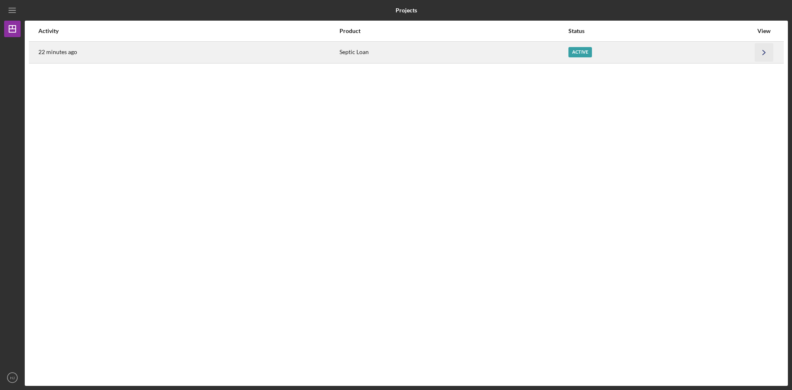
click at [767, 52] on icon "Icon/Navigate" at bounding box center [764, 52] width 19 height 19
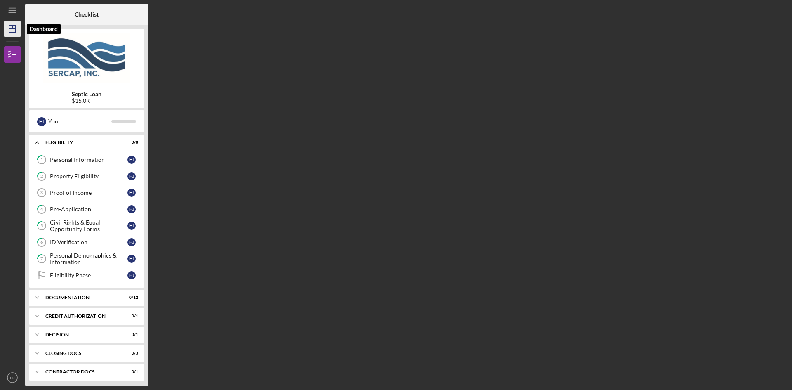
click at [9, 28] on polygon "button" at bounding box center [12, 29] width 7 height 7
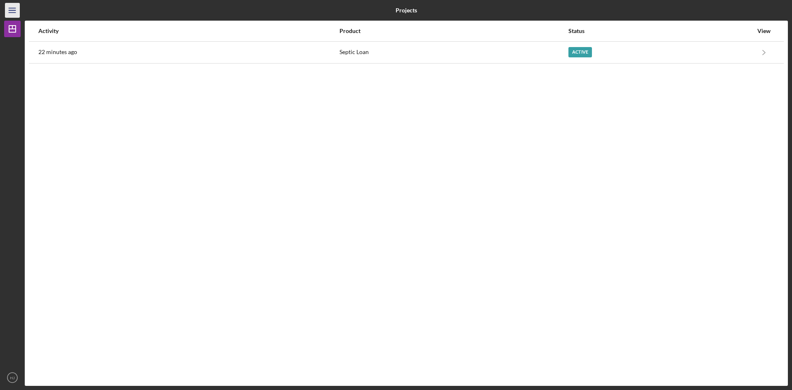
click at [8, 12] on icon "Icon/Menu" at bounding box center [12, 10] width 19 height 19
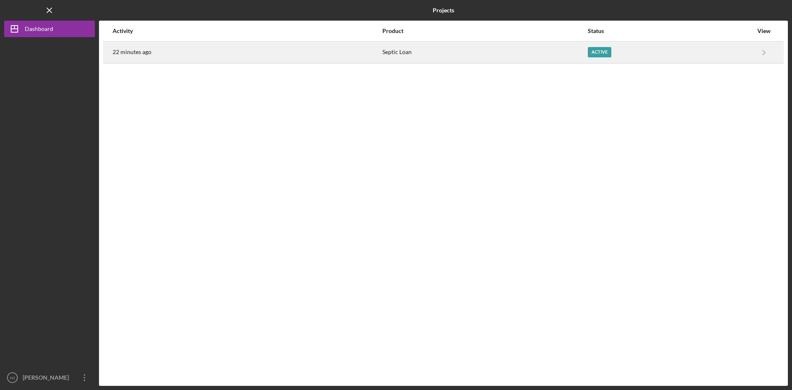
click at [203, 53] on div "22 minutes ago" at bounding box center [247, 52] width 269 height 21
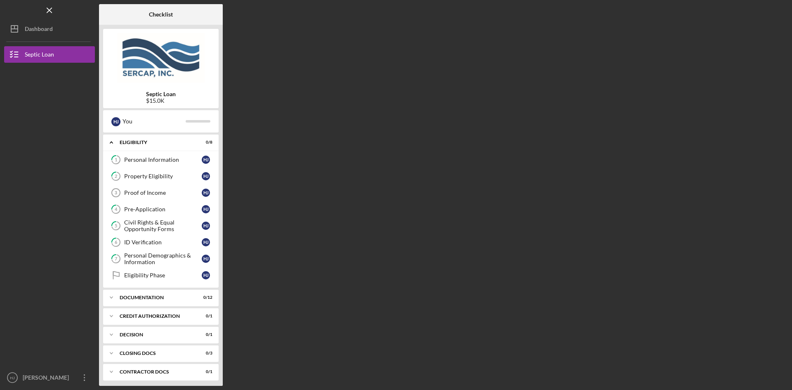
click at [148, 93] on b "Septic Loan" at bounding box center [161, 94] width 30 height 7
click at [146, 298] on div "Documentation" at bounding box center [164, 297] width 89 height 5
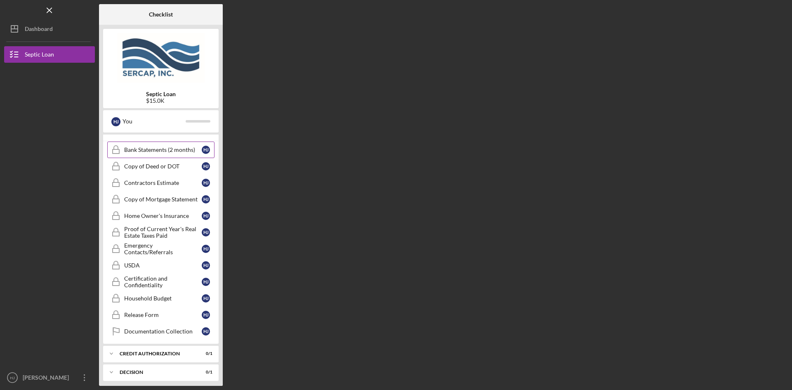
scroll to position [224, 0]
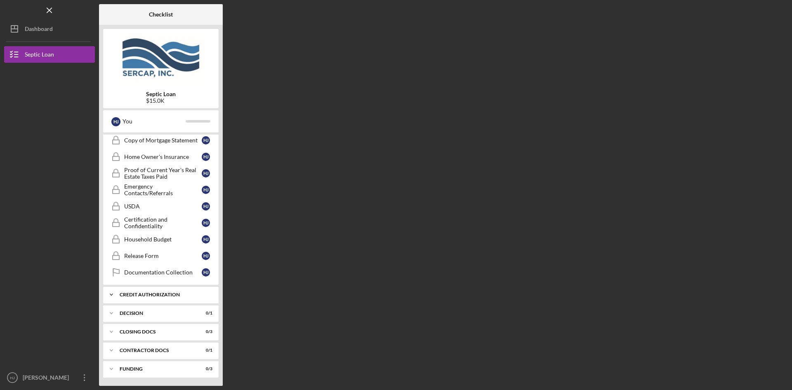
click at [129, 293] on div "CREDIT AUTHORIZATION" at bounding box center [164, 294] width 89 height 5
click at [125, 334] on div "Decision" at bounding box center [164, 334] width 89 height 5
click at [129, 348] on link "Decision Decision H J" at bounding box center [160, 351] width 107 height 17
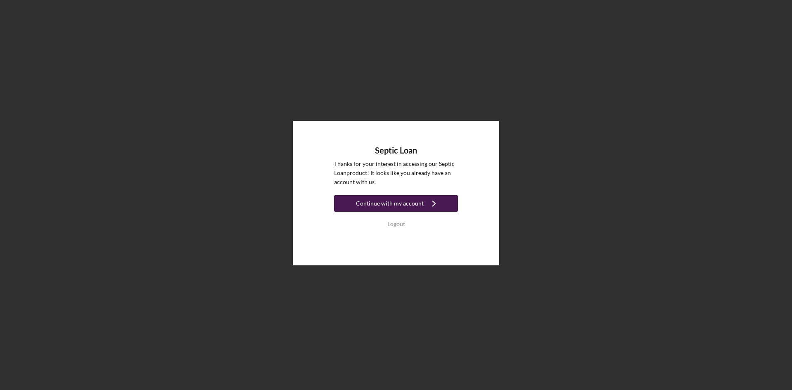
click at [385, 203] on div "Continue with my account" at bounding box center [390, 203] width 68 height 17
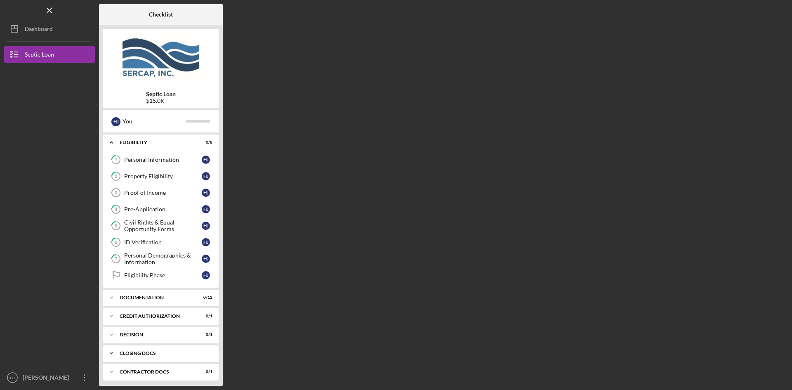
scroll to position [21, 0]
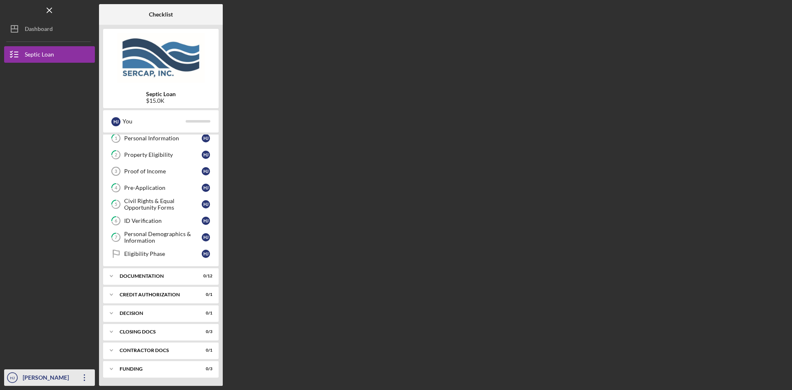
click at [92, 377] on icon "Icon/Overflow" at bounding box center [84, 377] width 21 height 21
click at [397, 178] on div "Checklist Septic Loan $15.0K H J You Icon/Expander Eligibility 0 / 8 1 Personal…" at bounding box center [443, 195] width 689 height 382
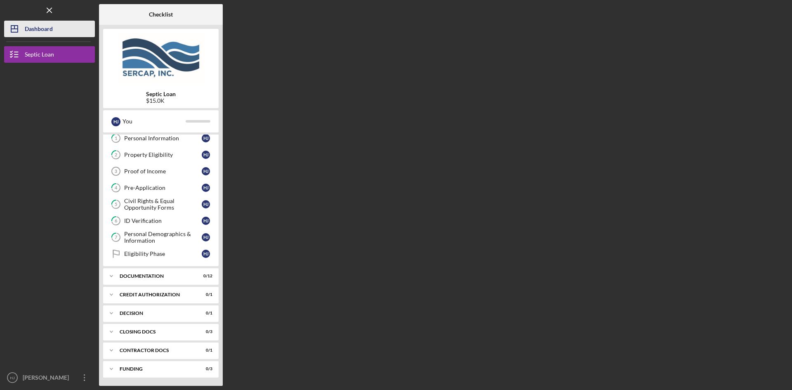
click at [29, 26] on div "Dashboard" at bounding box center [39, 30] width 28 height 19
